Goal: Task Accomplishment & Management: Complete application form

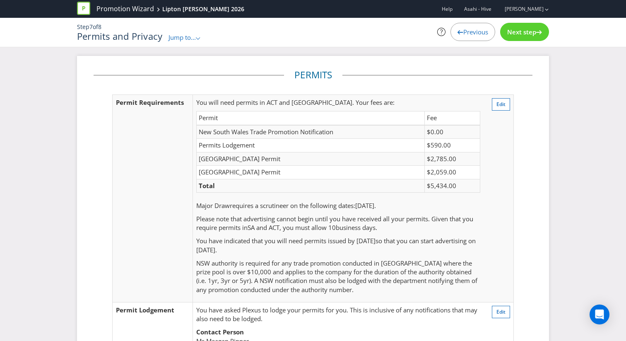
click at [530, 36] on span "Next step" at bounding box center [521, 32] width 29 height 8
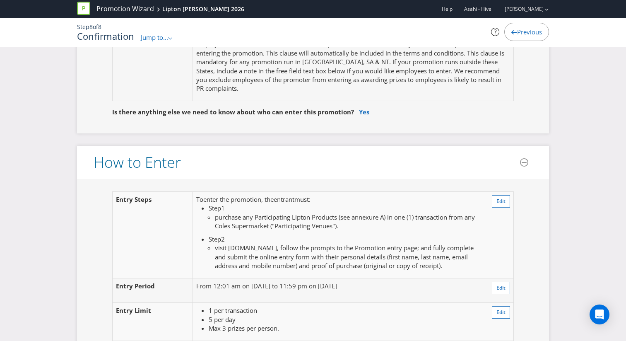
scroll to position [578, 0]
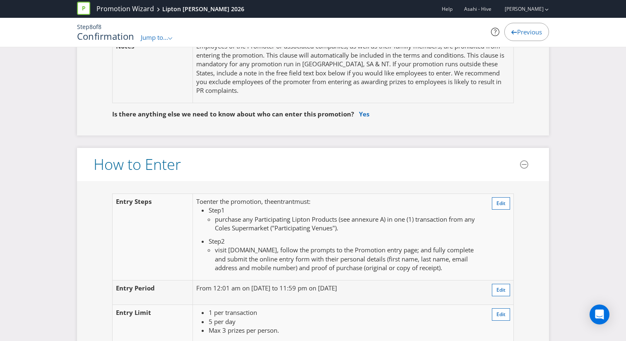
click at [163, 38] on span "Jump to..." at bounding box center [154, 37] width 27 height 8
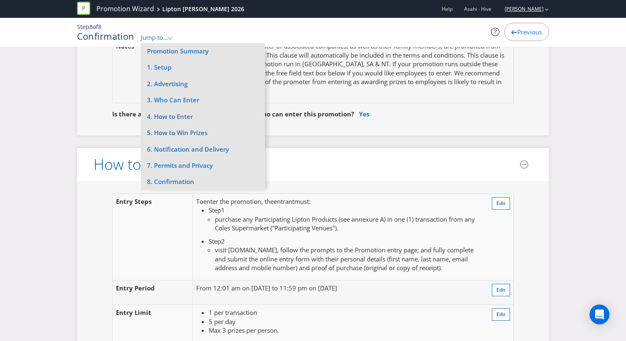
click at [528, 12] on link "[PERSON_NAME]" at bounding box center [519, 8] width 47 height 7
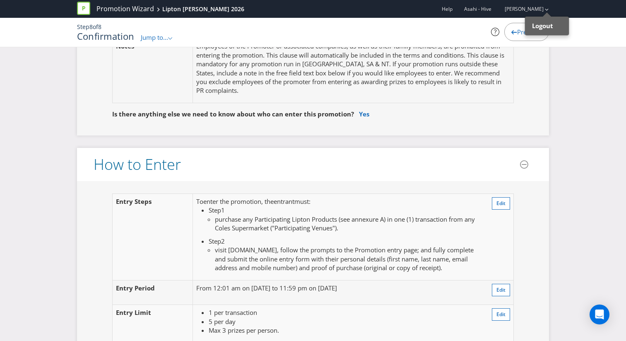
click at [485, 40] on div "Previous" at bounding box center [474, 32] width 149 height 18
click at [140, 9] on link "Promotion Wizard" at bounding box center [125, 9] width 58 height 10
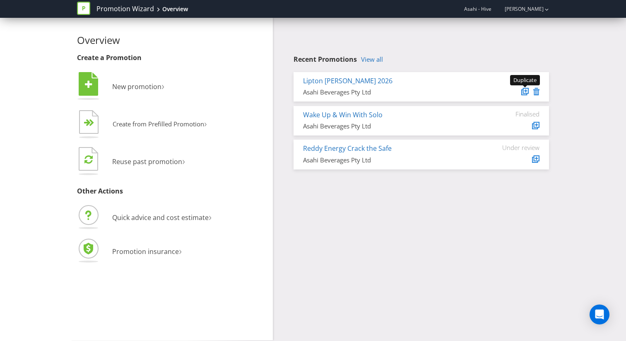
click at [527, 92] on icon at bounding box center [525, 91] width 4 height 4
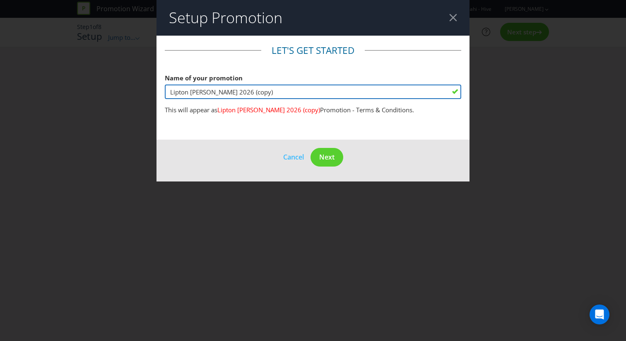
drag, startPoint x: 191, startPoint y: 91, endPoint x: 199, endPoint y: 91, distance: 7.9
click at [199, 91] on input "Lipton [PERSON_NAME] 2026 (copy)" at bounding box center [313, 91] width 296 height 14
click at [200, 91] on input "Lipton Wimbeldon x Coles 2026 (copy)" at bounding box center [313, 91] width 296 height 14
click at [214, 93] on input "Lipton Wimbeldon x Coles 2026 (copy)" at bounding box center [313, 91] width 296 height 14
click at [221, 92] on input "Lipton Wimbeldon x Coles 2026 (copy)" at bounding box center [313, 91] width 296 height 14
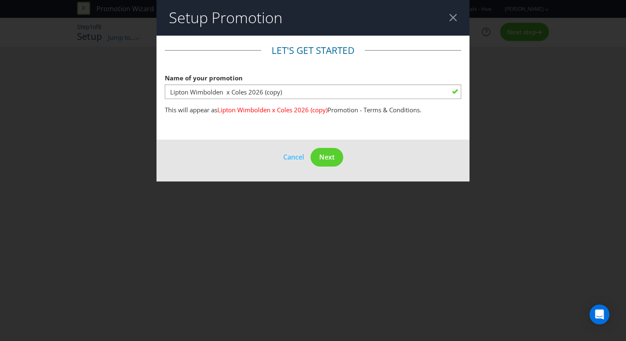
click at [221, 120] on main "Let's get started Name of your promotion Lipton Wimbolden x Coles 2026 (copy) T…" at bounding box center [312, 88] width 313 height 104
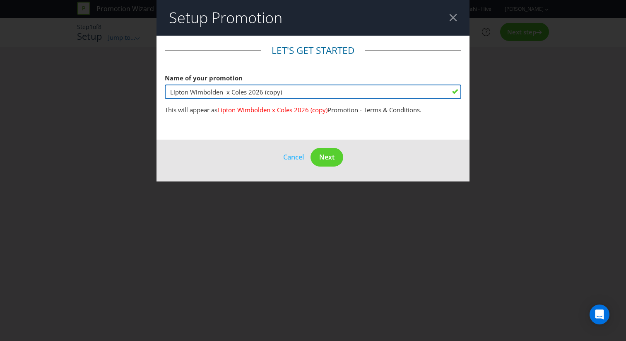
click at [216, 96] on input "Lipton Wimbolden x Coles 2026 (copy)" at bounding box center [313, 91] width 296 height 14
drag, startPoint x: 222, startPoint y: 93, endPoint x: 192, endPoint y: 93, distance: 30.2
click at [192, 93] on input "Lipton Wimbolden x Coles 2026 (copy)" at bounding box center [313, 91] width 296 height 14
paste input "wimbledo"
click at [195, 90] on input "Lipton wimbledon x Coles 2026 (copy)" at bounding box center [313, 91] width 296 height 14
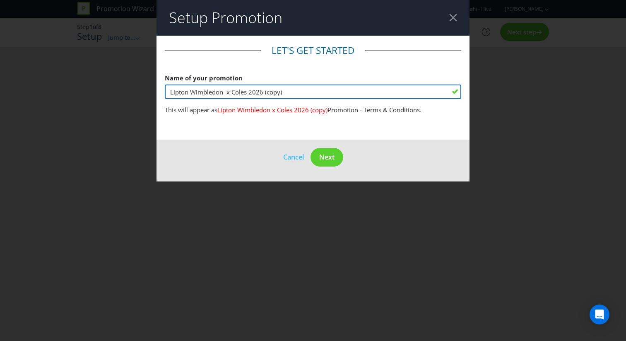
click at [226, 91] on input "Lipton Wimbledon x Coles 2026 (copy)" at bounding box center [313, 91] width 296 height 14
click at [242, 92] on input "Lipton Wimbledon x Coles 2026 (copy)" at bounding box center [313, 91] width 296 height 14
click at [300, 94] on input "Lipton Wimbledon x Woolworths 2026 (copy)" at bounding box center [313, 91] width 296 height 14
type input "Lipton Wimbledon x Woolworths 2026"
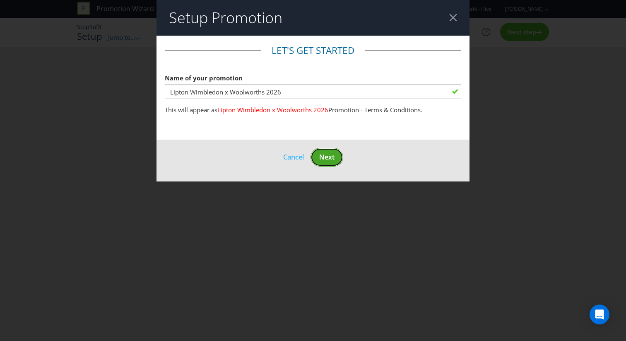
click at [323, 161] on span "Next" at bounding box center [326, 156] width 15 height 9
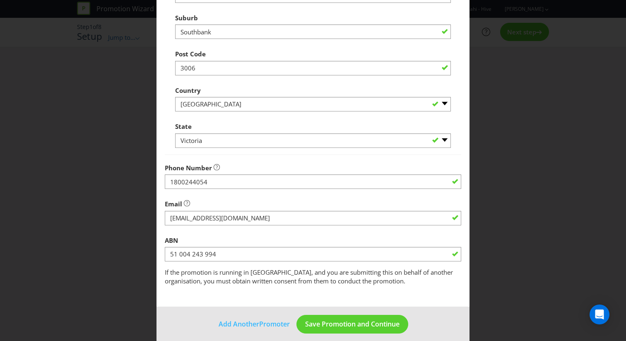
scroll to position [305, 0]
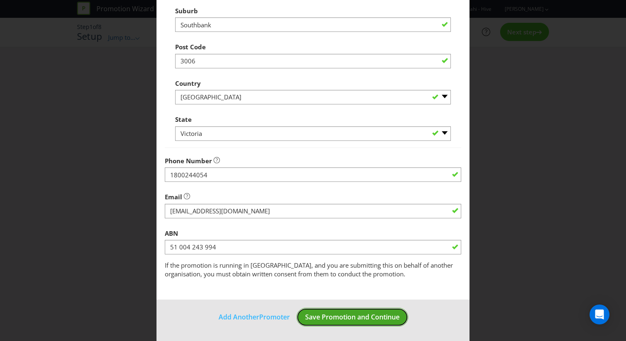
click at [337, 322] on button "Save Promotion and Continue" at bounding box center [352, 316] width 112 height 19
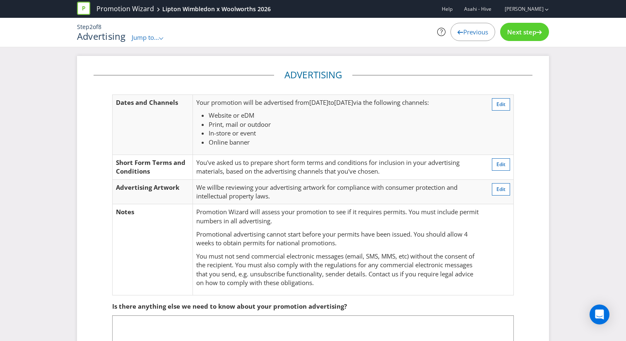
click at [508, 34] on span "Next step" at bounding box center [521, 32] width 29 height 8
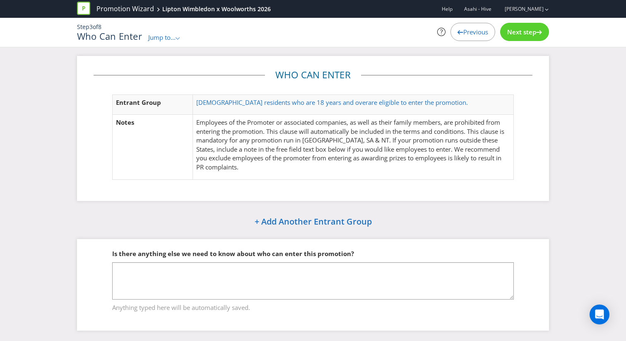
click at [508, 34] on span "Next step" at bounding box center [521, 32] width 29 height 8
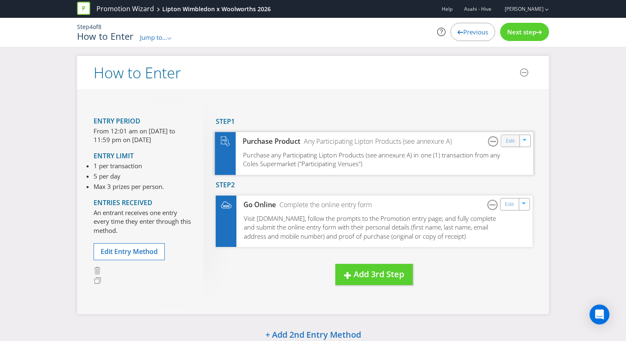
click at [504, 141] on div "Edit" at bounding box center [510, 140] width 19 height 12
click at [508, 142] on link "Edit" at bounding box center [510, 141] width 9 height 10
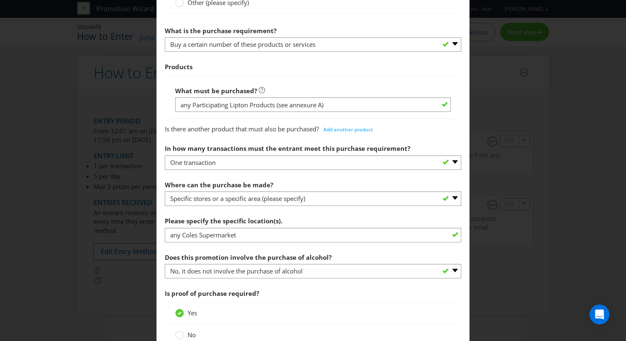
scroll to position [446, 0]
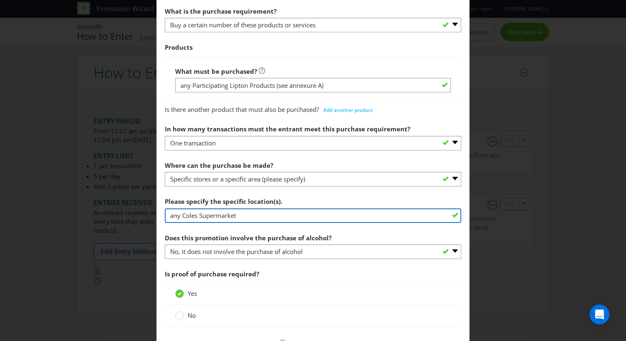
drag, startPoint x: 197, startPoint y: 216, endPoint x: 183, endPoint y: 216, distance: 14.5
click at [183, 216] on input "any Coles Supermarket" at bounding box center [313, 215] width 296 height 14
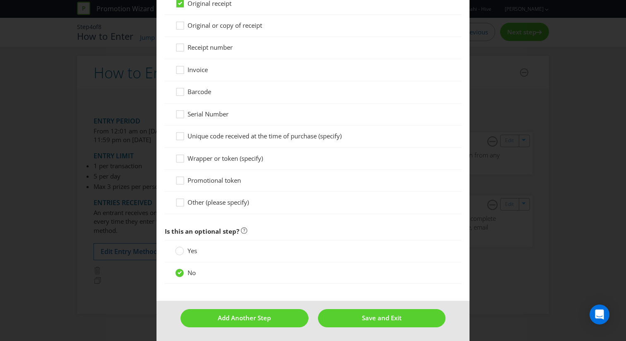
scroll to position [806, 0]
type input "any Woolworths Supermarket"
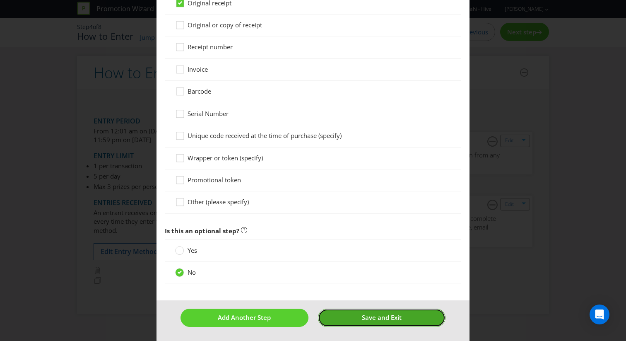
click at [350, 325] on button "Save and Exit" at bounding box center [382, 317] width 128 height 18
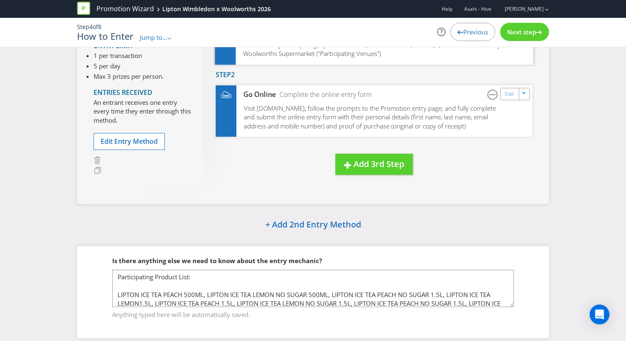
scroll to position [129, 0]
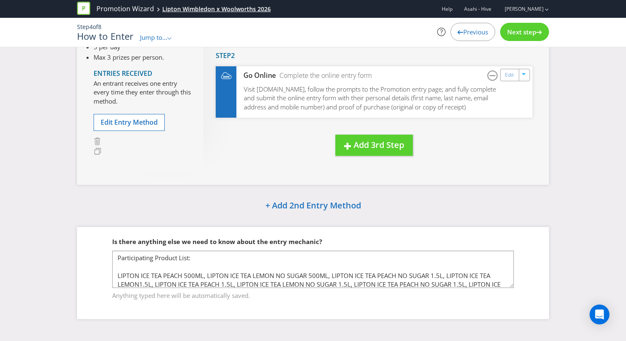
click at [169, 7] on div "Lipton Wimbledon x Woolworths 2026" at bounding box center [216, 9] width 108 height 8
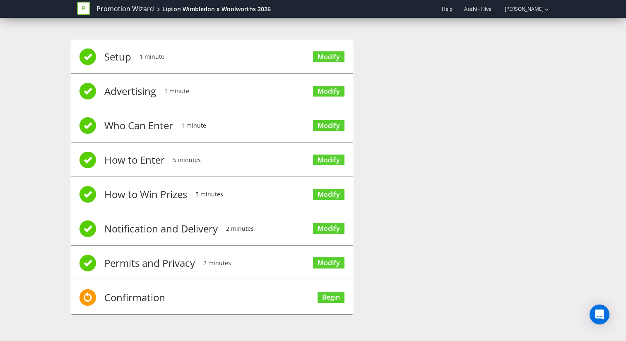
click at [312, 55] on li "Setup 1 minute Modify" at bounding box center [211, 56] width 281 height 34
click at [329, 55] on link "Modify" at bounding box center [328, 56] width 31 height 11
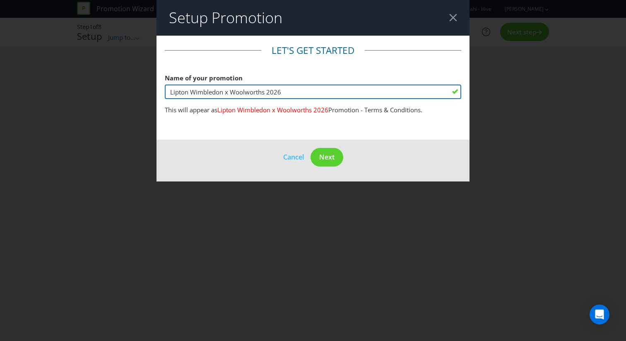
drag, startPoint x: 230, startPoint y: 92, endPoint x: 104, endPoint y: 91, distance: 126.6
click at [104, 91] on div "Setup Promotion Let's get started Name of your promotion Lipton Wimbledon x Woo…" at bounding box center [313, 170] width 626 height 341
click at [204, 95] on input "Woolworths 2026" at bounding box center [313, 91] width 296 height 14
type input "Woolworths x Wimbeldon 2026"
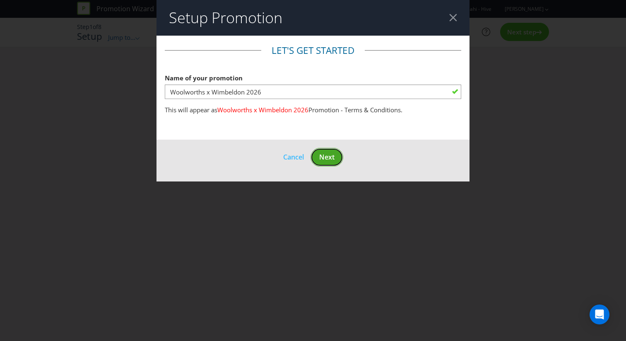
click at [326, 153] on span "Next" at bounding box center [326, 156] width 15 height 9
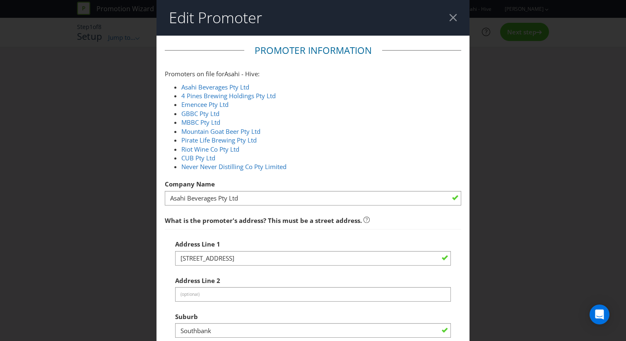
click at [454, 22] on header "Edit Promoter" at bounding box center [312, 18] width 313 height 36
click at [453, 19] on div at bounding box center [453, 18] width 8 height 8
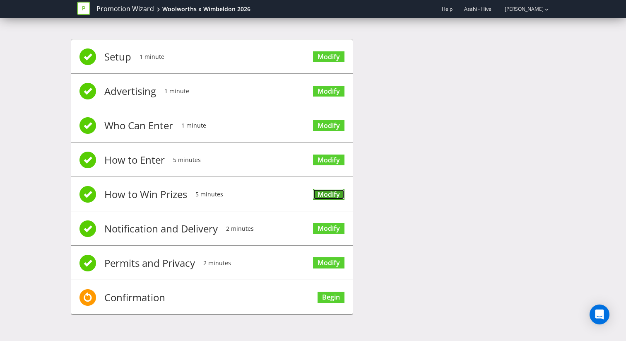
click at [330, 197] on link "Modify" at bounding box center [328, 194] width 31 height 11
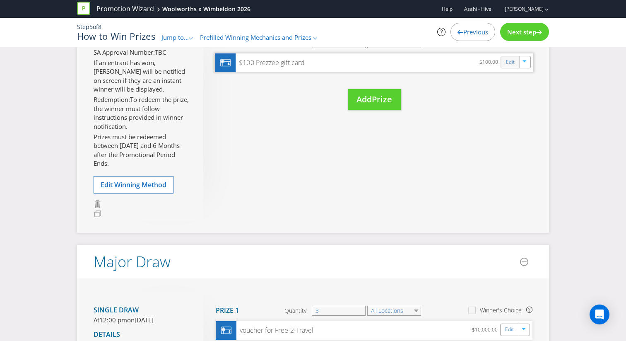
scroll to position [109, 0]
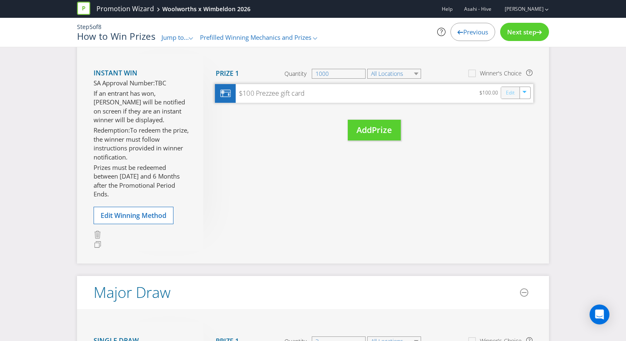
click at [510, 91] on link "Edit" at bounding box center [510, 93] width 9 height 10
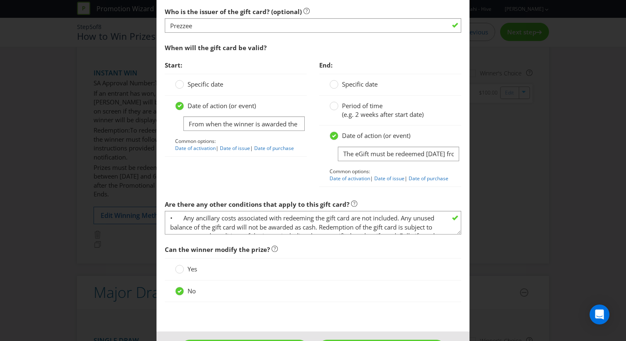
scroll to position [962, 0]
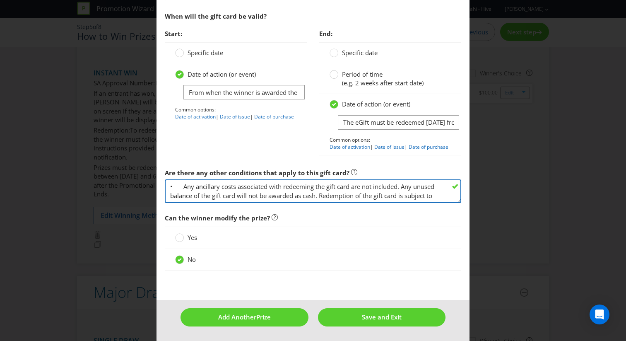
drag, startPoint x: 183, startPoint y: 189, endPoint x: 104, endPoint y: 189, distance: 79.0
click at [104, 189] on div "Edit Prize [GEOGRAPHIC_DATA] [GEOGRAPHIC_DATA] [GEOGRAPHIC_DATA] [GEOGRAPHIC_DA…" at bounding box center [313, 170] width 626 height 341
type textarea "Any ancillary costs associated with redeeming the gift card are not included. A…"
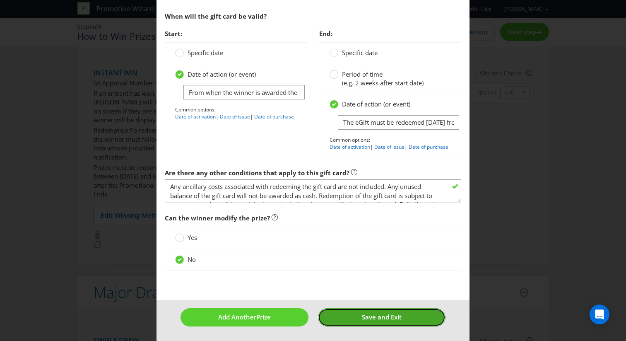
click at [345, 314] on button "Save and Exit" at bounding box center [382, 317] width 128 height 18
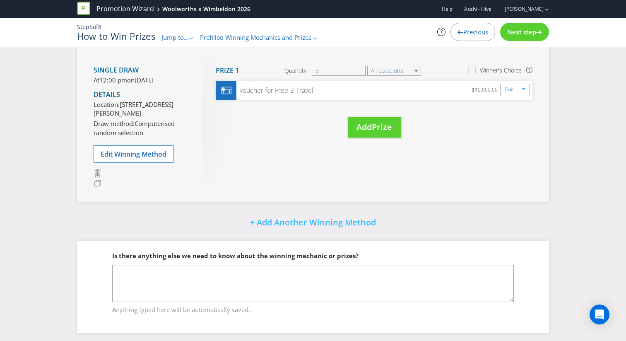
scroll to position [401, 0]
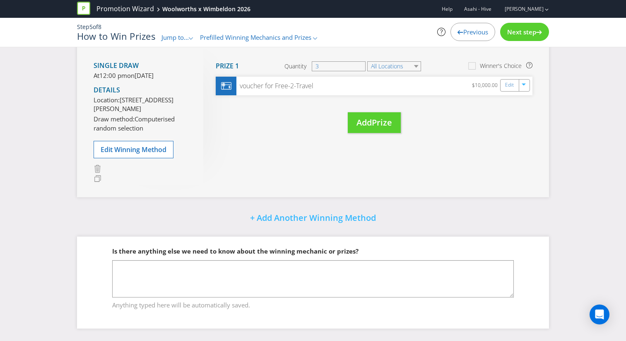
click at [520, 34] on span "Next step" at bounding box center [521, 32] width 29 height 8
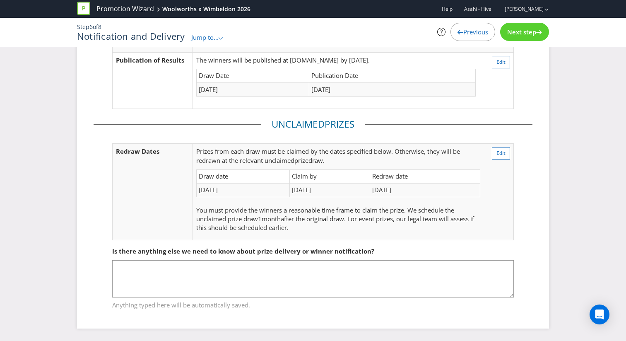
scroll to position [79, 0]
click at [520, 34] on span "Next step" at bounding box center [521, 32] width 29 height 8
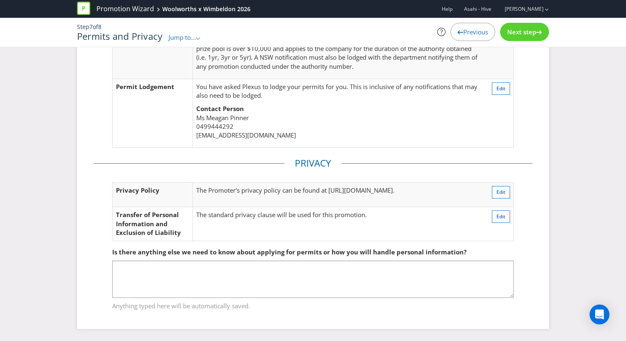
click at [520, 34] on span "Next step" at bounding box center [521, 32] width 29 height 8
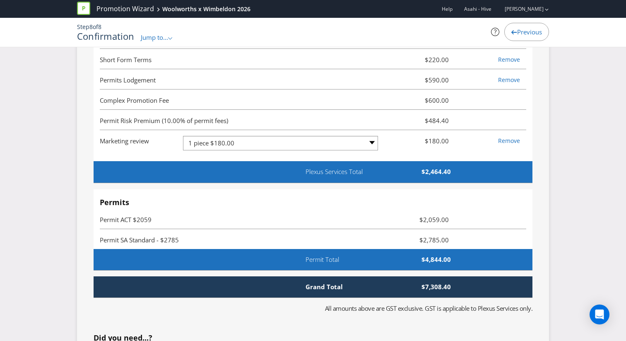
scroll to position [2608, 0]
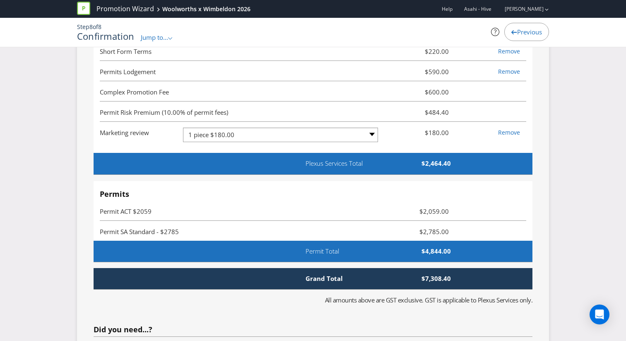
click at [522, 36] on span "Previous" at bounding box center [529, 32] width 25 height 8
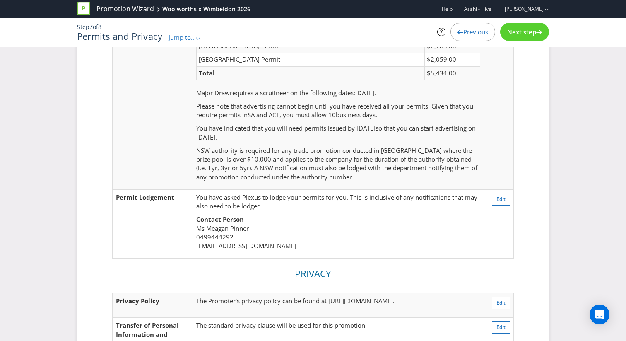
scroll to position [48, 0]
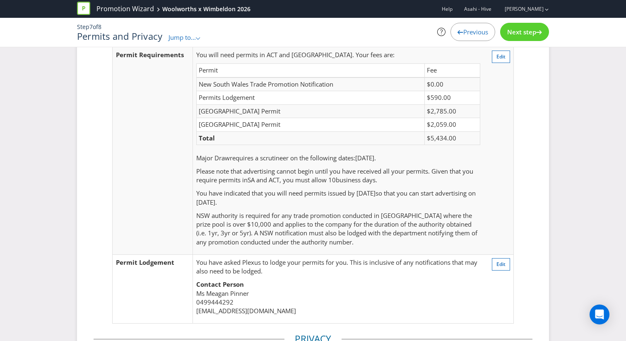
click at [503, 50] on div "Promotion Wizard Woolworths x Wimbeldon 2026 Help Asahi - Hive [PERSON_NAME] St…" at bounding box center [313, 28] width 626 height 56
click at [501, 63] on td "Edit" at bounding box center [498, 150] width 30 height 207
click at [501, 54] on div "Promotion Wizard Woolworths x Wimbeldon 2026 Help Asahi - Hive [PERSON_NAME] St…" at bounding box center [313, 28] width 626 height 56
click at [501, 56] on span "Edit" at bounding box center [500, 56] width 9 height 7
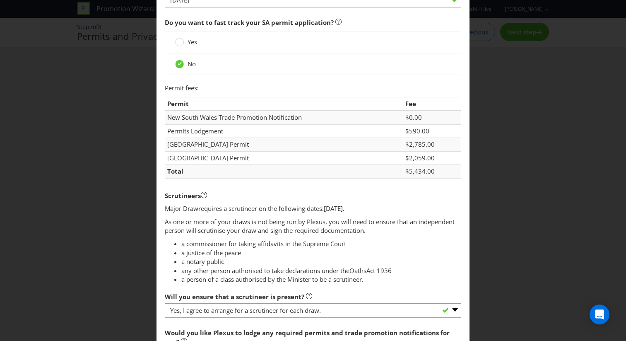
scroll to position [247, 0]
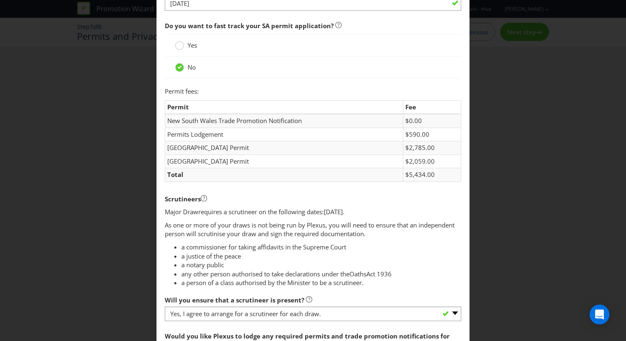
click at [182, 47] on circle at bounding box center [179, 45] width 8 height 8
click at [0, 0] on input "Yes" at bounding box center [0, 0] width 0 height 0
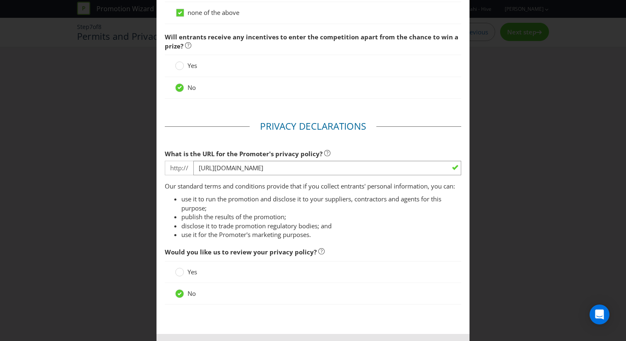
scroll to position [1037, 0]
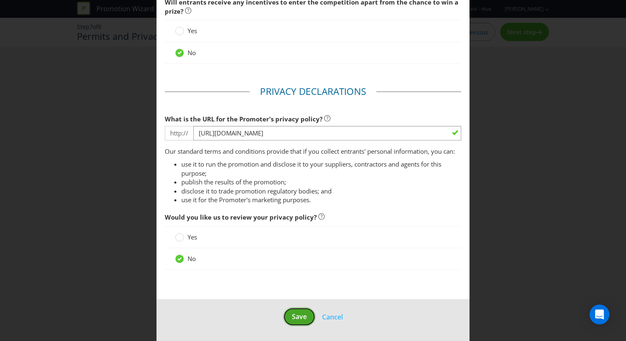
click at [296, 322] on button "Save" at bounding box center [299, 316] width 32 height 19
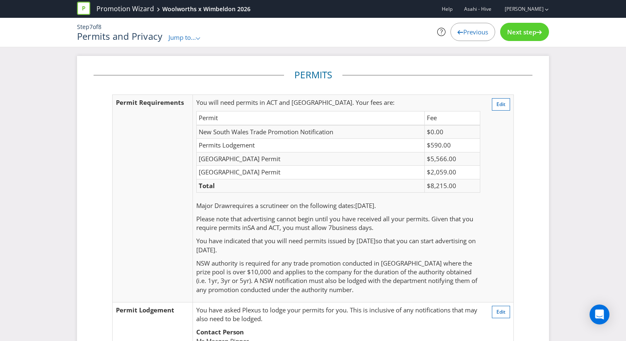
click at [522, 41] on div "Step 7 of 8 Permits and Privacy Jump to... .st0{fill-rule:evenodd;clip-rule:eve…" at bounding box center [313, 32] width 484 height 19
click at [526, 26] on div "Next step" at bounding box center [524, 32] width 49 height 18
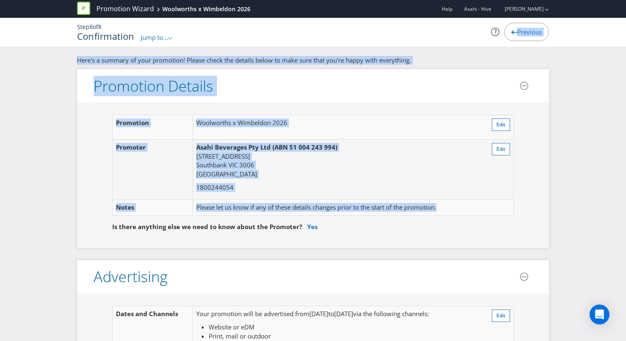
drag, startPoint x: 526, startPoint y: 26, endPoint x: 524, endPoint y: 168, distance: 142.8
click at [524, 56] on div "Promotion Wizard Woolworths x Wimbeldon 2026 Help Asahi - Hive [PERSON_NAME] St…" at bounding box center [313, 28] width 626 height 56
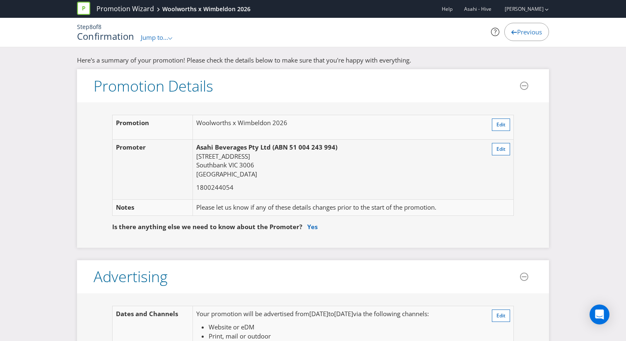
click at [415, 172] on p "Asahi Beverages Pty Ltd (ABN 51 004 243 994) [STREET_ADDRESS]" at bounding box center [335, 161] width 279 height 36
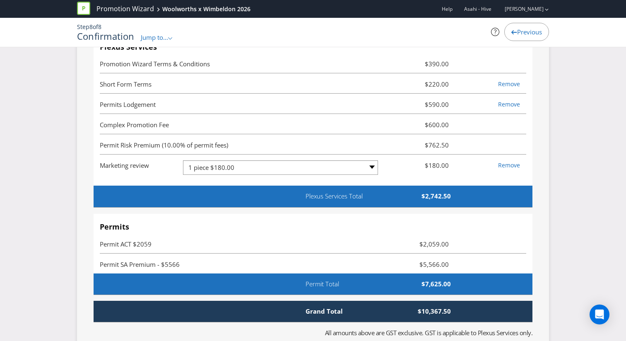
scroll to position [2574, 0]
